Goal: Navigation & Orientation: Find specific page/section

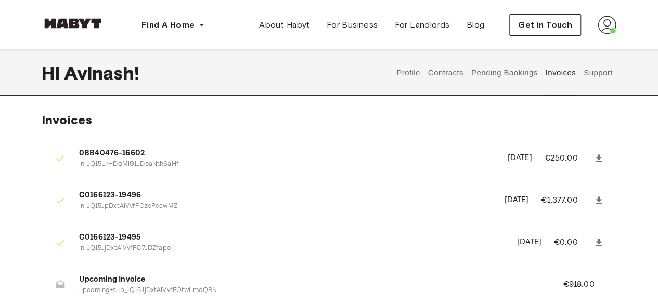
click at [439, 71] on button "Contracts" at bounding box center [445, 73] width 38 height 46
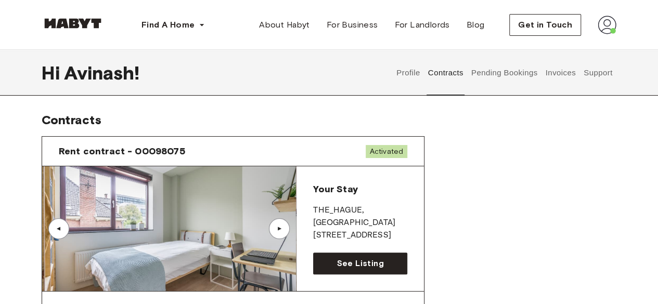
click at [407, 73] on button "Profile" at bounding box center [408, 73] width 27 height 46
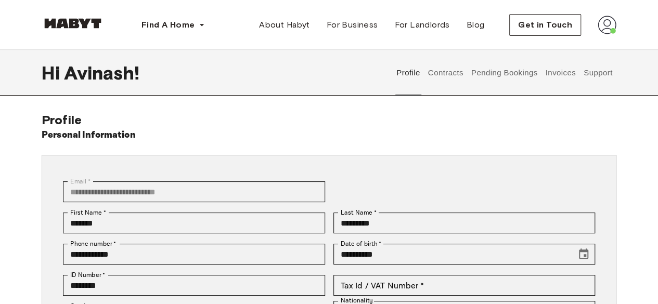
click at [554, 72] on button "Invoices" at bounding box center [560, 73] width 33 height 46
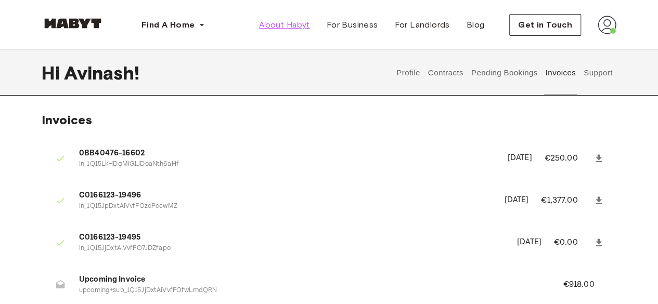
click at [280, 26] on span "About Habyt" at bounding box center [284, 25] width 50 height 12
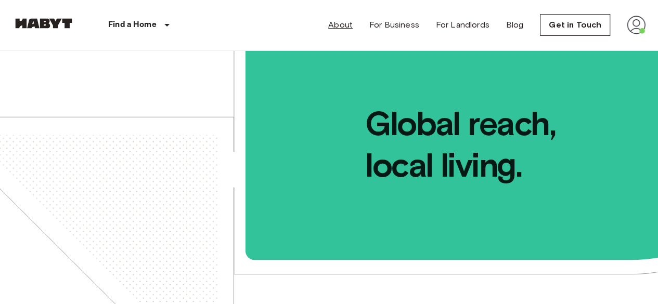
click at [353, 27] on link "About" at bounding box center [340, 25] width 24 height 12
